Goal: Task Accomplishment & Management: Use online tool/utility

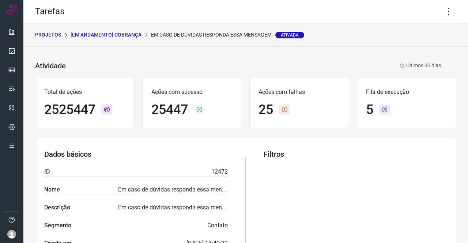
click at [96, 33] on p "[Em andamento] COBRANÇA" at bounding box center [106, 35] width 71 height 8
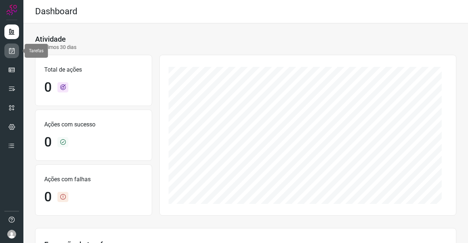
click at [12, 49] on icon at bounding box center [12, 50] width 8 height 7
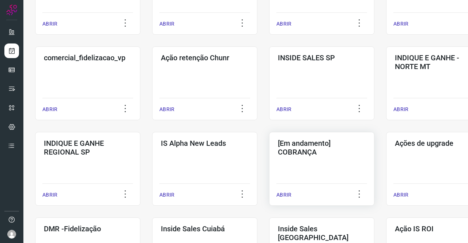
click at [313, 143] on h3 "[Em andamento] COBRANÇA" at bounding box center [322, 148] width 88 height 18
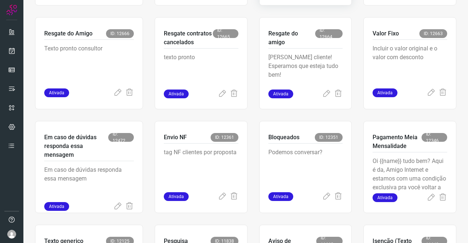
scroll to position [285, 0]
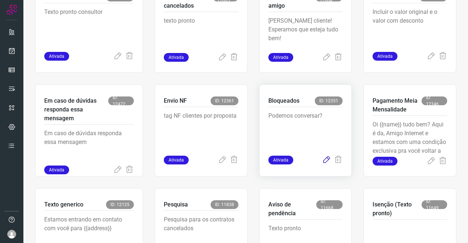
click at [322, 159] on icon at bounding box center [326, 160] width 9 height 9
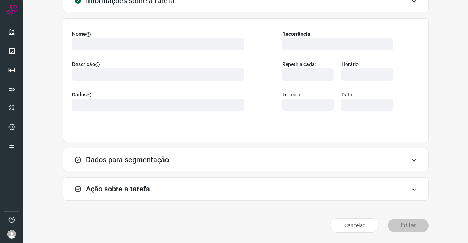
scroll to position [42, 0]
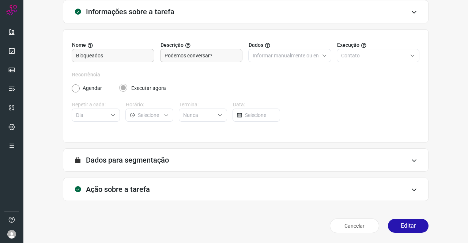
click at [143, 194] on div "Ação sobre a tarefa" at bounding box center [246, 189] width 366 height 23
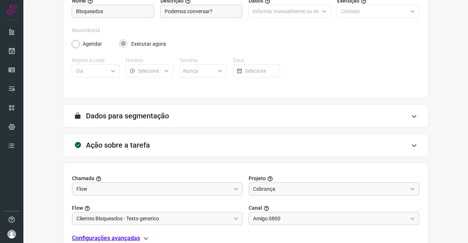
scroll to position [152, 0]
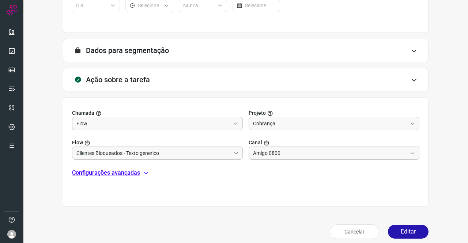
click at [129, 173] on p "Configurações avançadas" at bounding box center [106, 173] width 68 height 9
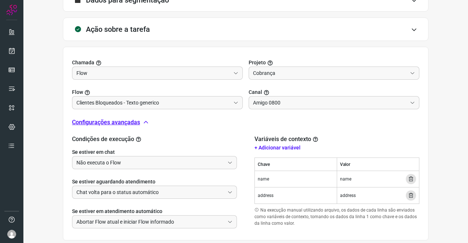
scroll to position [225, 0]
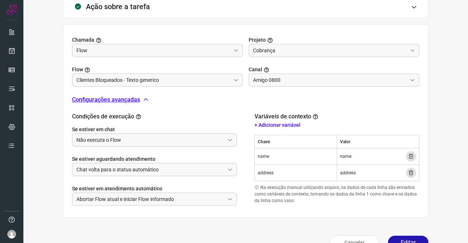
click at [133, 140] on input "Não executa o Flow" at bounding box center [150, 140] width 148 height 12
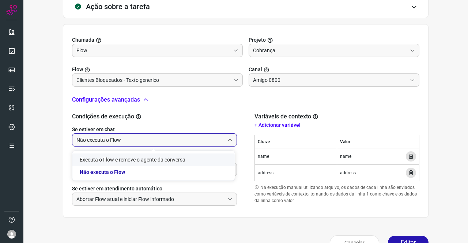
click at [110, 158] on li "Executa o Flow e remove o agente da conversa" at bounding box center [153, 160] width 162 height 12
type input "Executa o Flow e remove o agente da conversa"
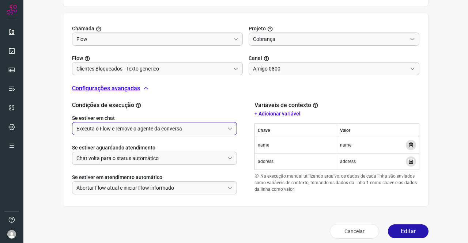
scroll to position [241, 0]
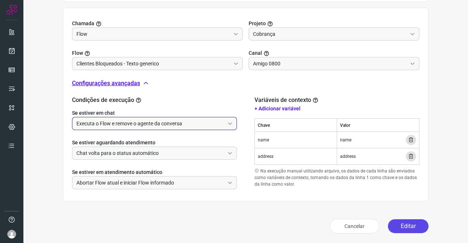
click at [410, 222] on button "Editar" at bounding box center [408, 226] width 41 height 14
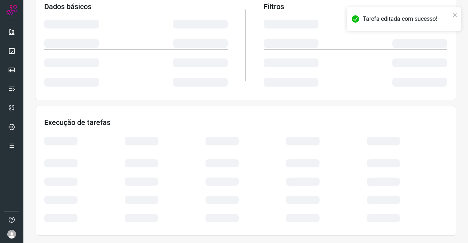
scroll to position [133, 0]
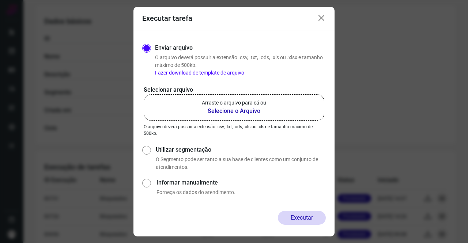
click at [251, 107] on b "Selecione o Arquivo" at bounding box center [234, 111] width 64 height 9
click at [0, 0] on input "Arraste o arquivo para cá ou Selecione o Arquivo" at bounding box center [0, 0] width 0 height 0
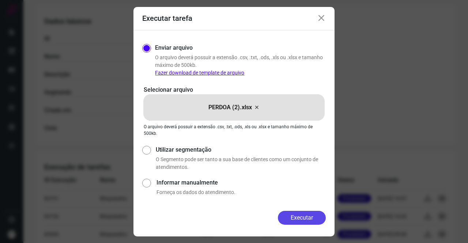
click at [317, 213] on button "Executar" at bounding box center [302, 218] width 48 height 14
